Goal: Task Accomplishment & Management: Use online tool/utility

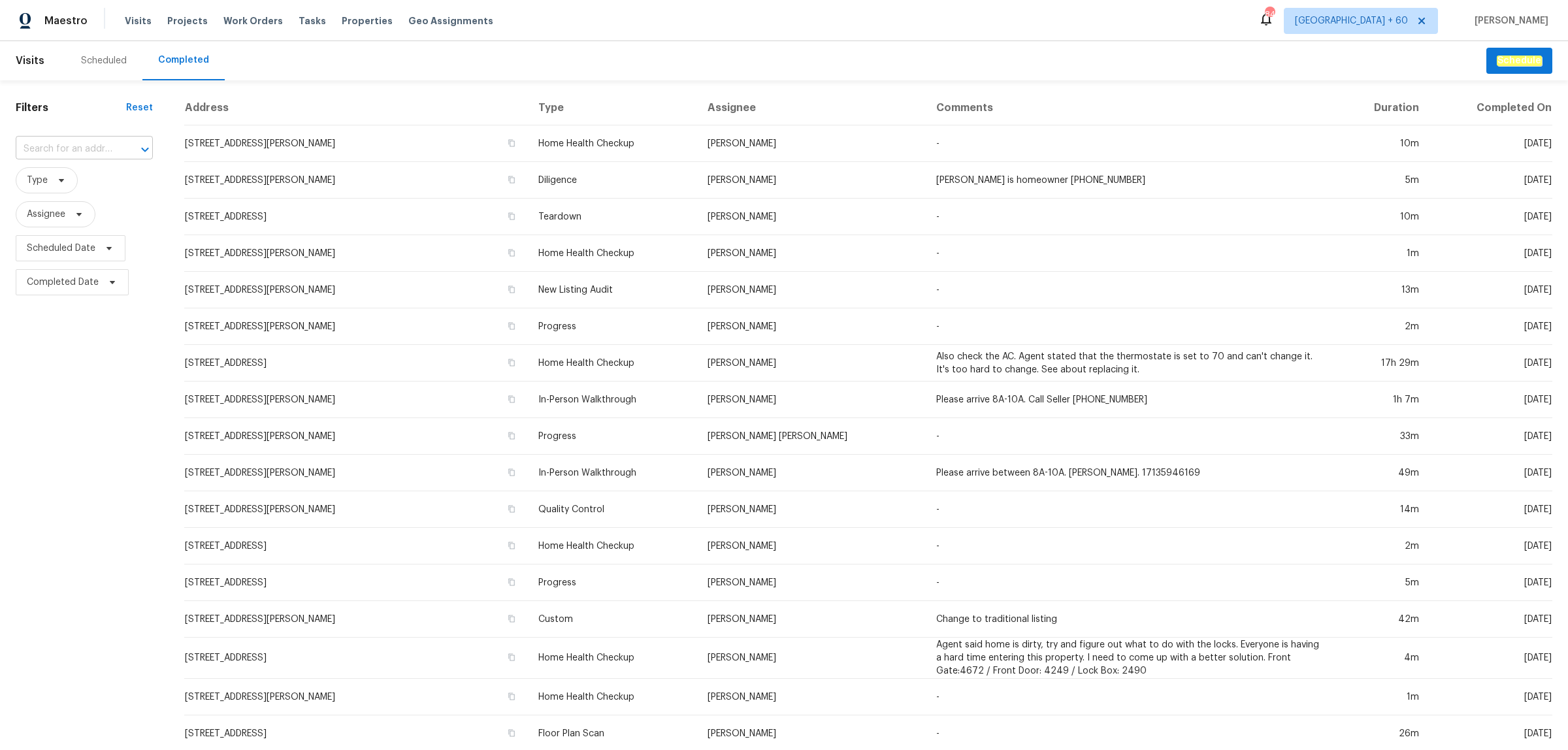
click at [100, 143] on input "text" at bounding box center [66, 149] width 100 height 20
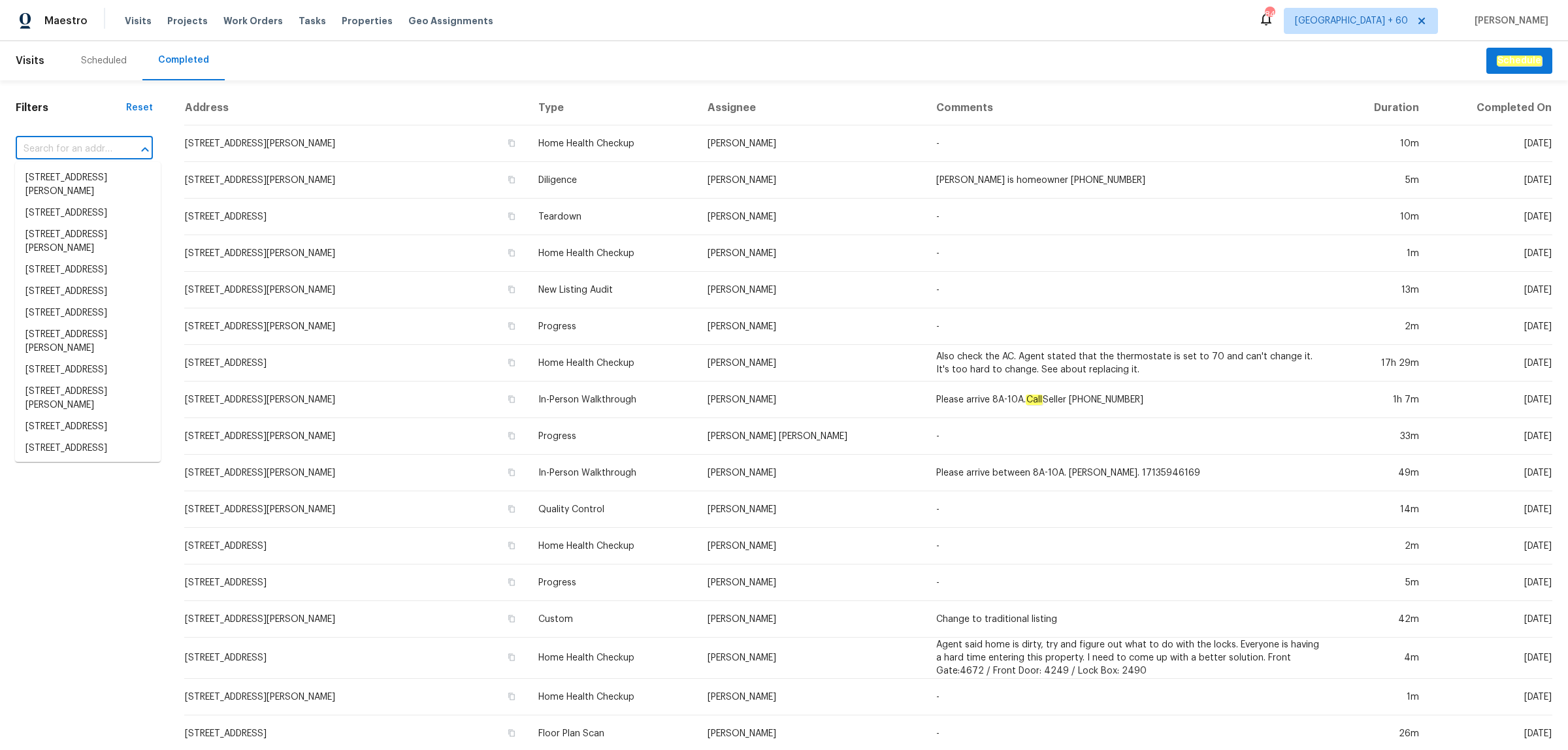
paste input "8618 Litz Brothers Way, Elk Grove, CA 95757"
type input "8618 Litz Brothers Way, Elk Grove, CA 95757"
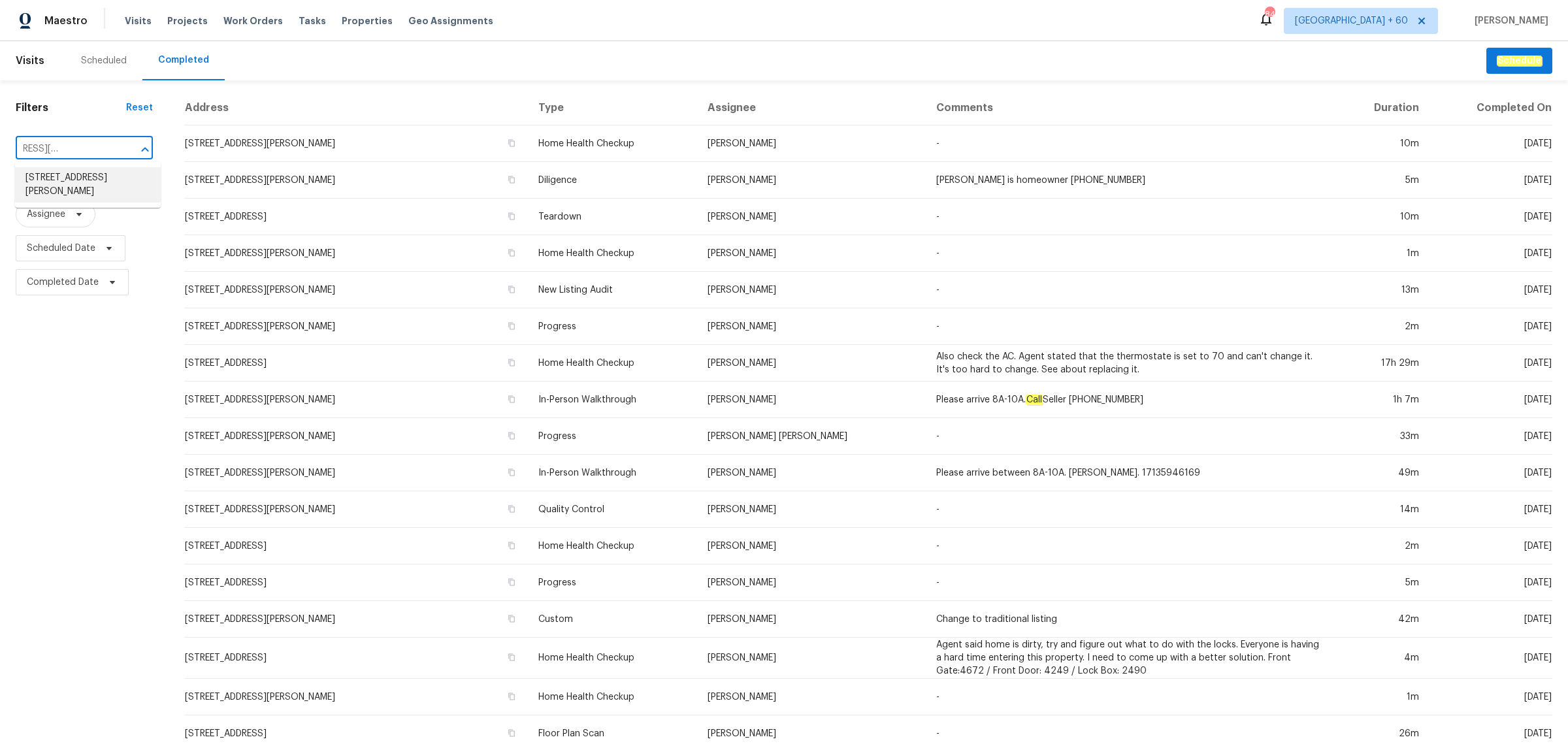
click at [86, 175] on li "8618 Litz Brothers Way, Elk Grove, CA 95757" at bounding box center [88, 185] width 146 height 35
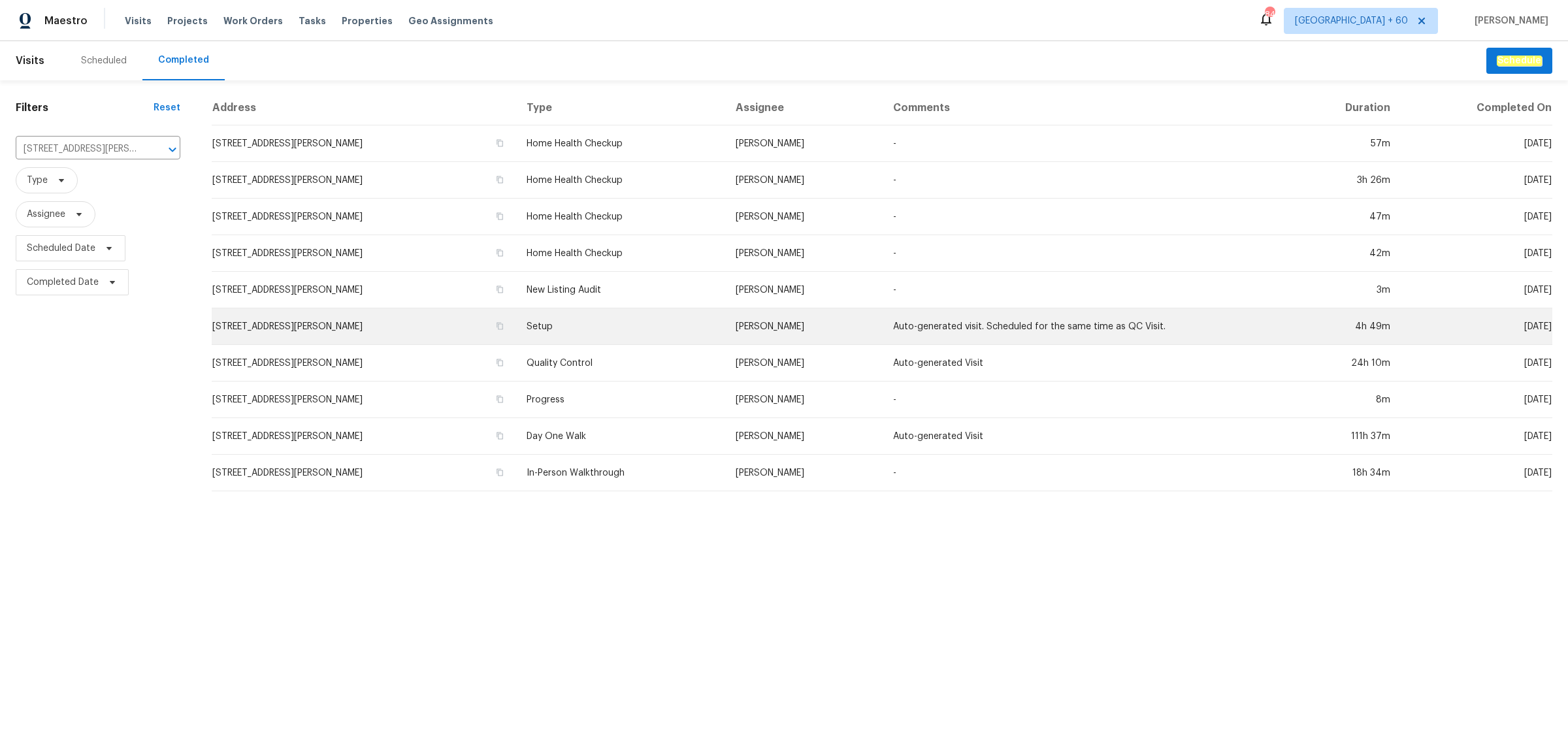
click at [624, 332] on td "Setup" at bounding box center [620, 327] width 209 height 37
